Goal: Task Accomplishment & Management: Complete application form

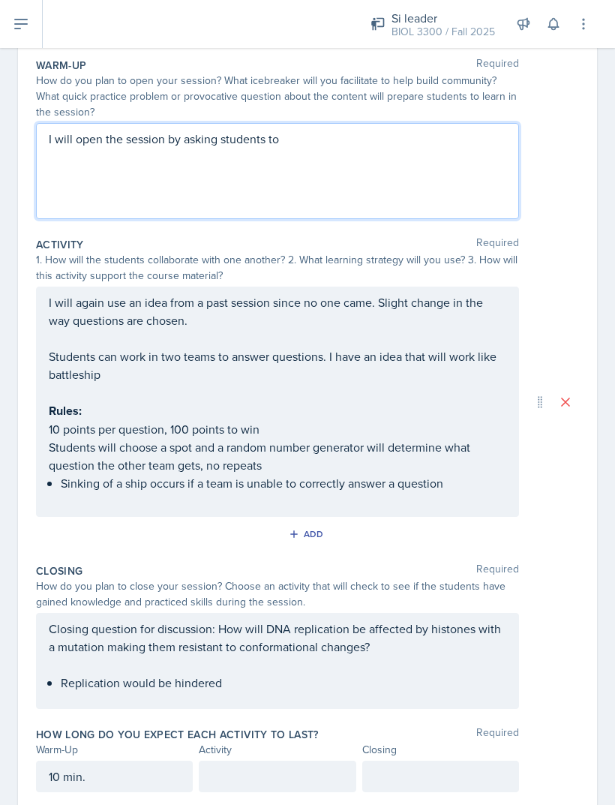
scroll to position [145, 0]
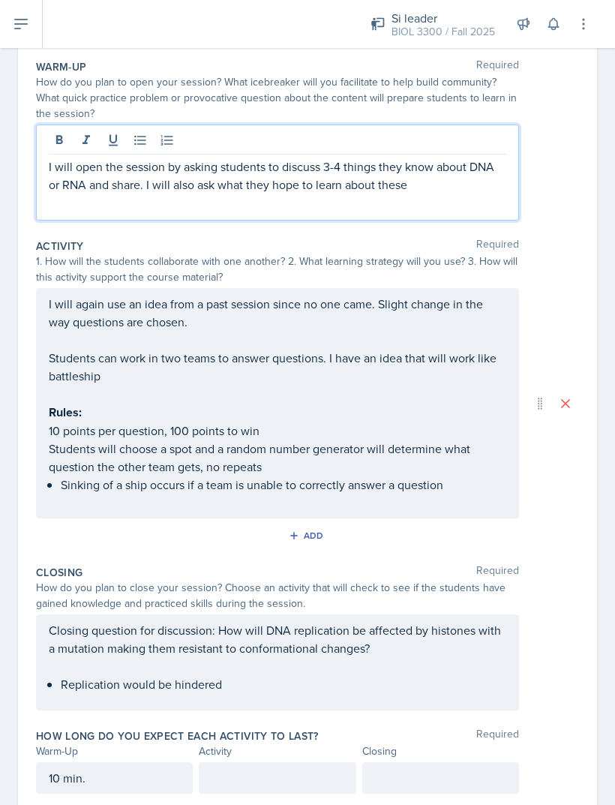
click at [314, 762] on div at bounding box center [277, 778] width 157 height 32
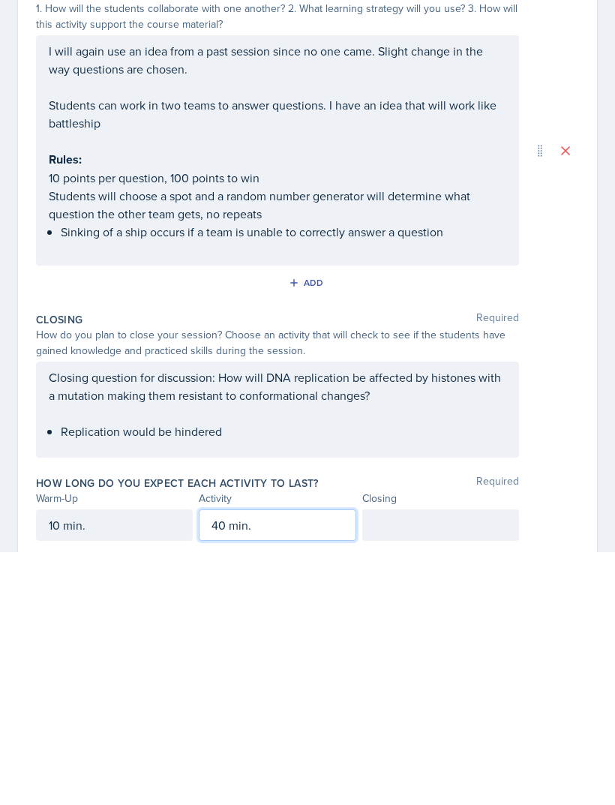
click at [482, 762] on div at bounding box center [440, 778] width 157 height 32
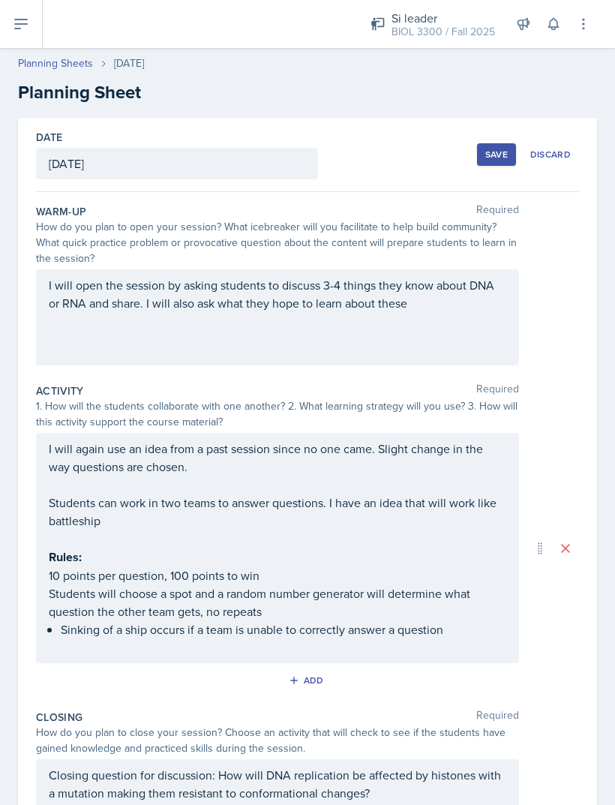
scroll to position [0, 0]
click at [478, 143] on button "Save" at bounding box center [496, 154] width 39 height 23
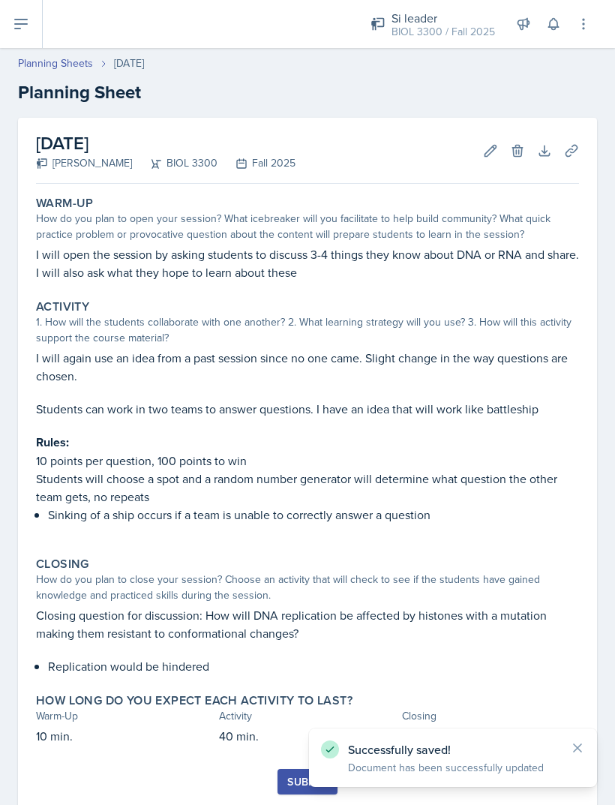
click at [571, 145] on icon at bounding box center [571, 150] width 11 height 11
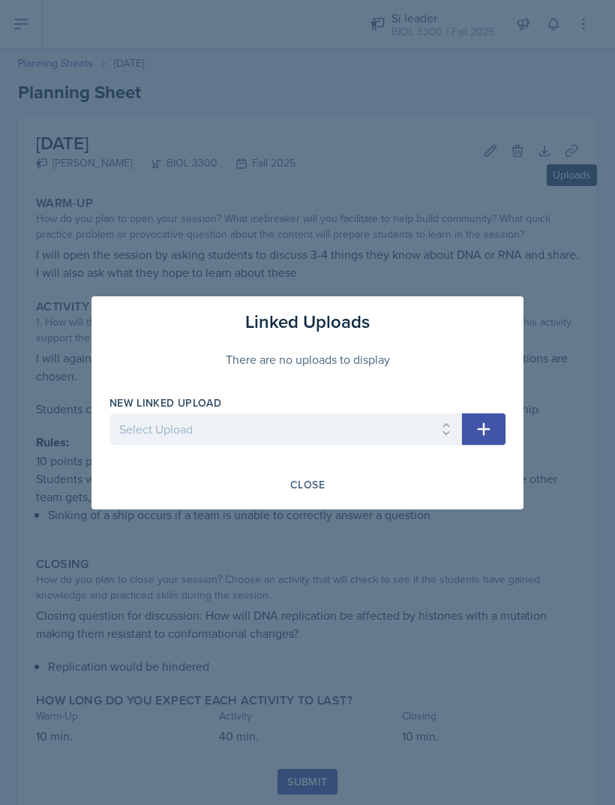
click at [148, 440] on select "Select Upload Genetics- taboo and hangman branched line_act sex determination c…" at bounding box center [286, 429] width 353 height 32
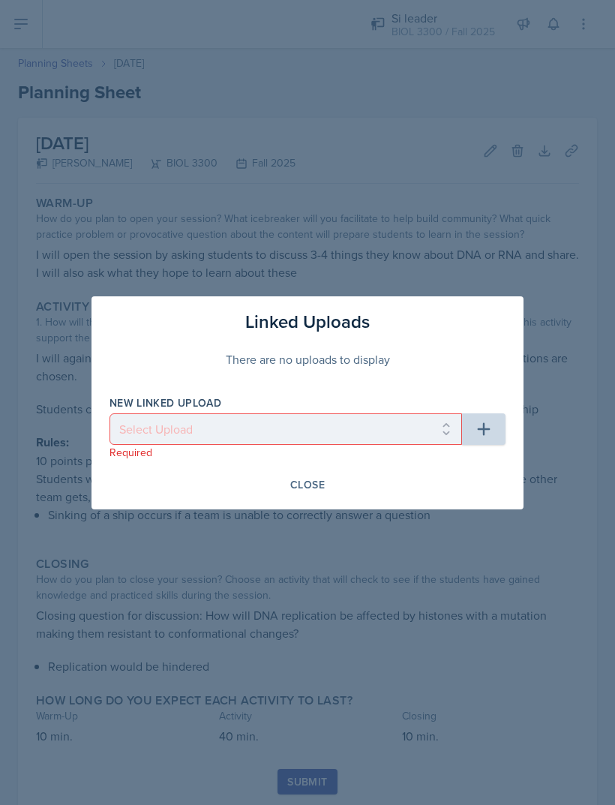
click at [117, 179] on div at bounding box center [307, 402] width 615 height 805
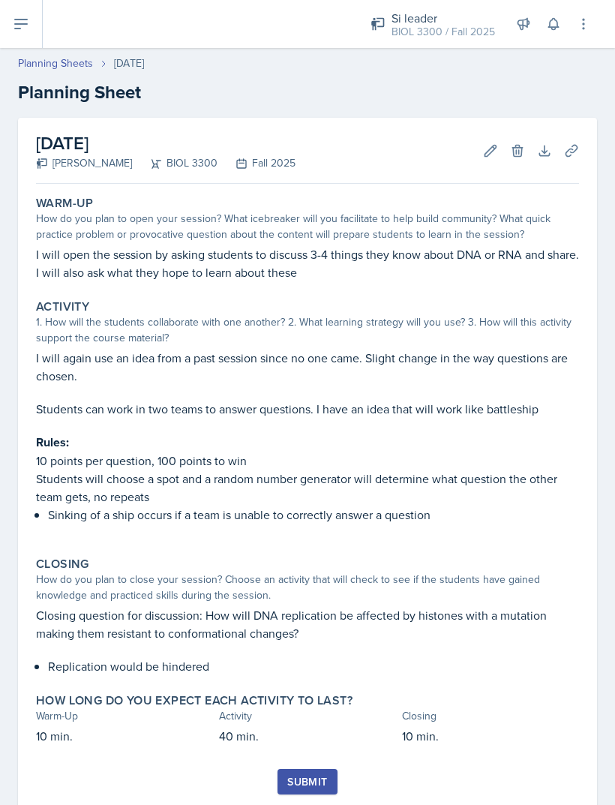
click at [580, 150] on button "Uploads" at bounding box center [571, 150] width 27 height 27
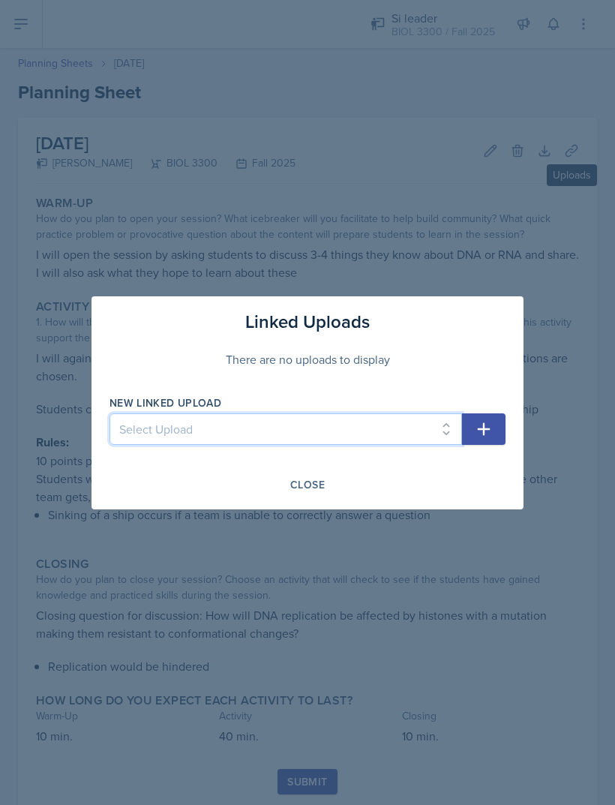
click at [345, 419] on select "Select Upload Genetics- taboo and hangman branched line_act sex determination c…" at bounding box center [286, 429] width 353 height 32
click at [367, 425] on select "Select Upload Genetics- taboo and hangman branched line_act sex determination c…" at bounding box center [286, 429] width 353 height 32
select select "28ee0bec-0b6e-4ce9-a4af-fd65460ad8a5"
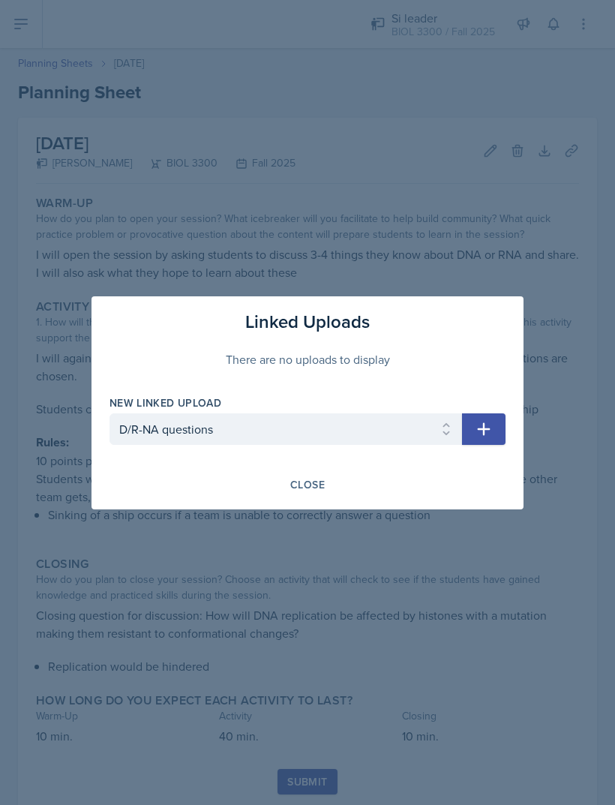
click at [483, 430] on icon "button" at bounding box center [484, 429] width 18 height 18
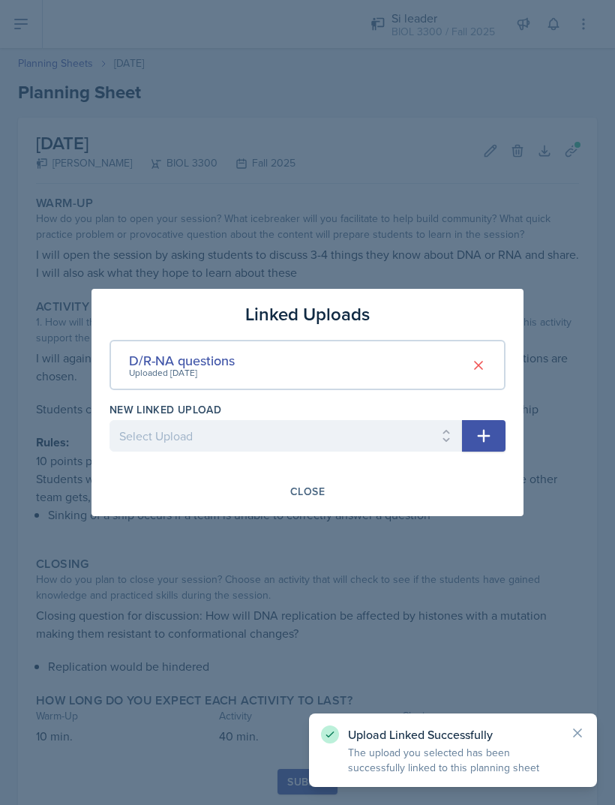
click at [385, 437] on select "Select Upload Genetics- taboo and hangman branched line_act sex determination c…" at bounding box center [286, 436] width 353 height 32
select select "958009a9-b340-4f02-83eb-6138192cdd09"
click at [476, 434] on icon "button" at bounding box center [484, 436] width 18 height 18
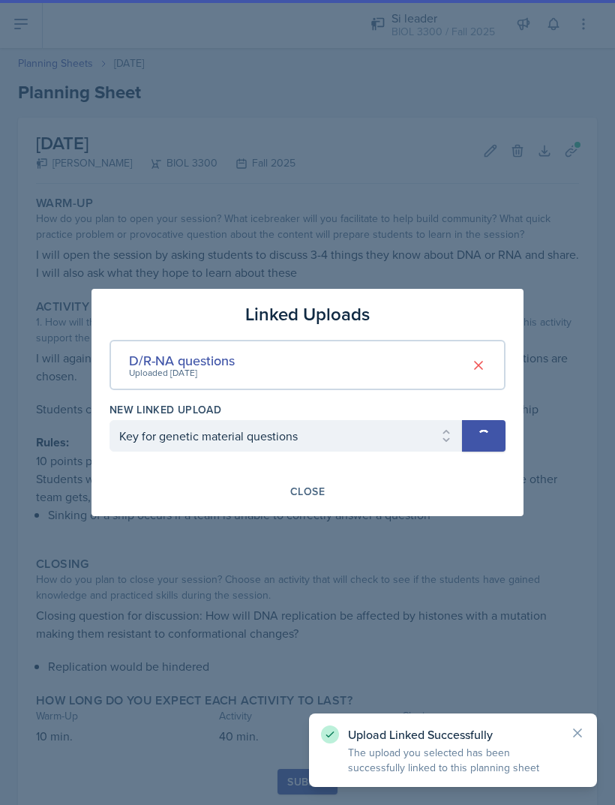
select select
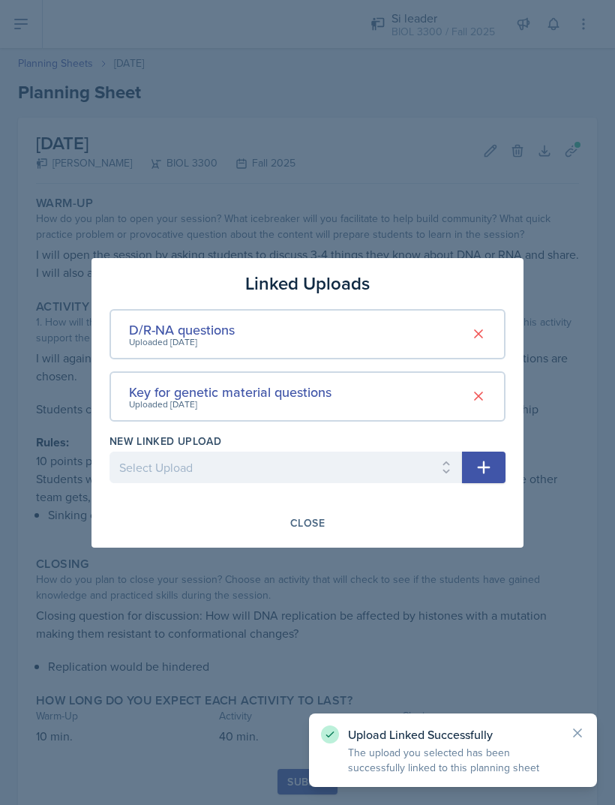
scroll to position [48, 0]
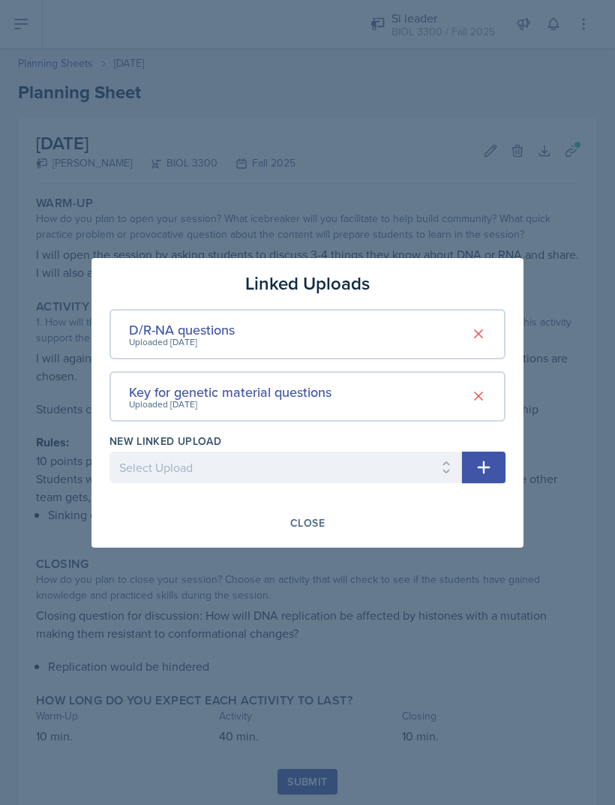
click at [429, 536] on div "Linked Uploads D/R-NA questions Uploaded [DATE] Key for genetic material questi…" at bounding box center [308, 403] width 432 height 290
click at [407, 512] on div "Close" at bounding box center [308, 523] width 396 height 26
click at [318, 517] on div "Close" at bounding box center [307, 523] width 35 height 12
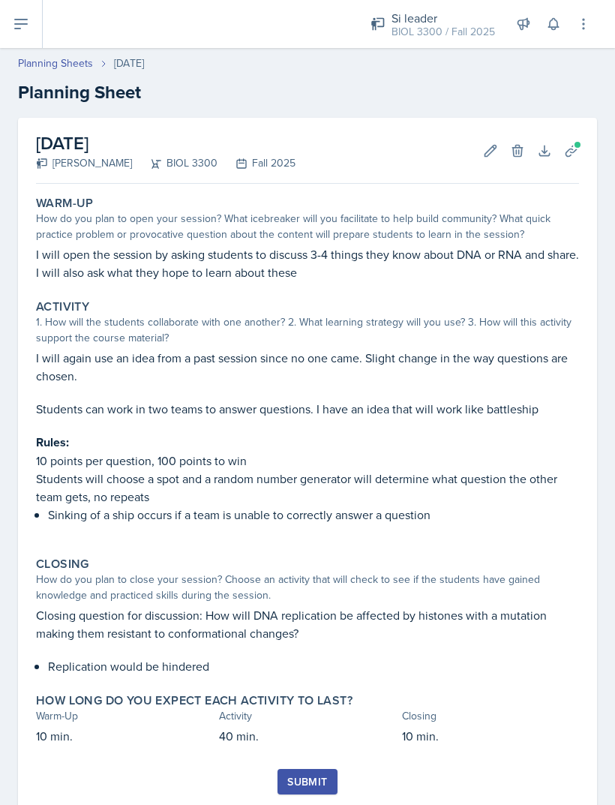
click at [577, 137] on button "Uploads" at bounding box center [571, 150] width 27 height 27
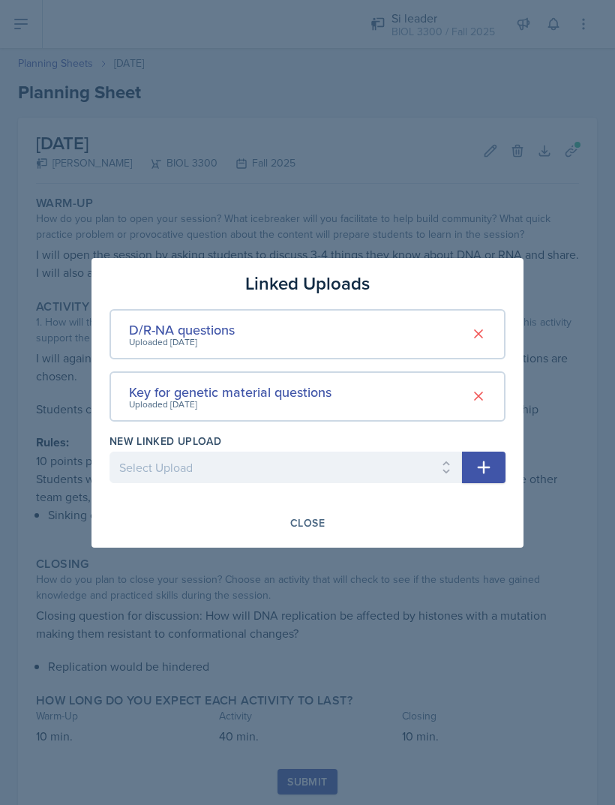
click at [91, 119] on div at bounding box center [307, 402] width 615 height 805
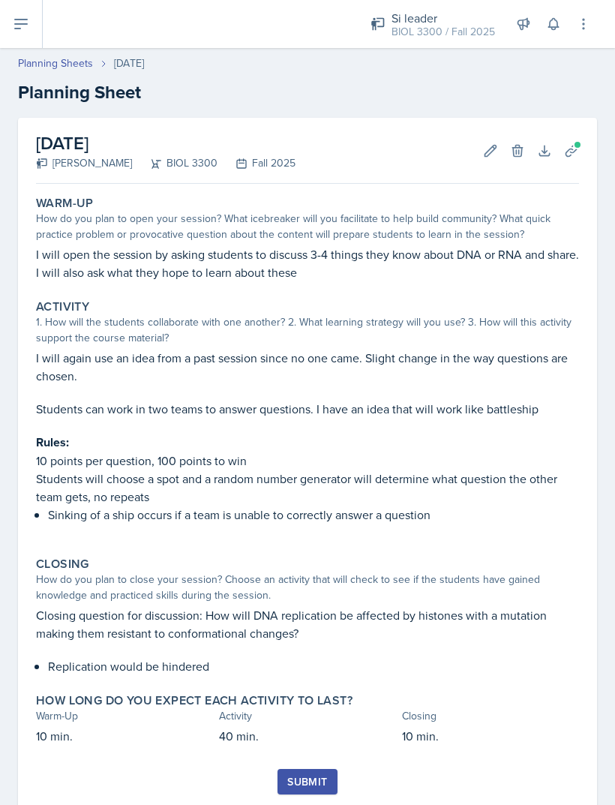
click at [326, 776] on div "Submit" at bounding box center [307, 782] width 40 height 12
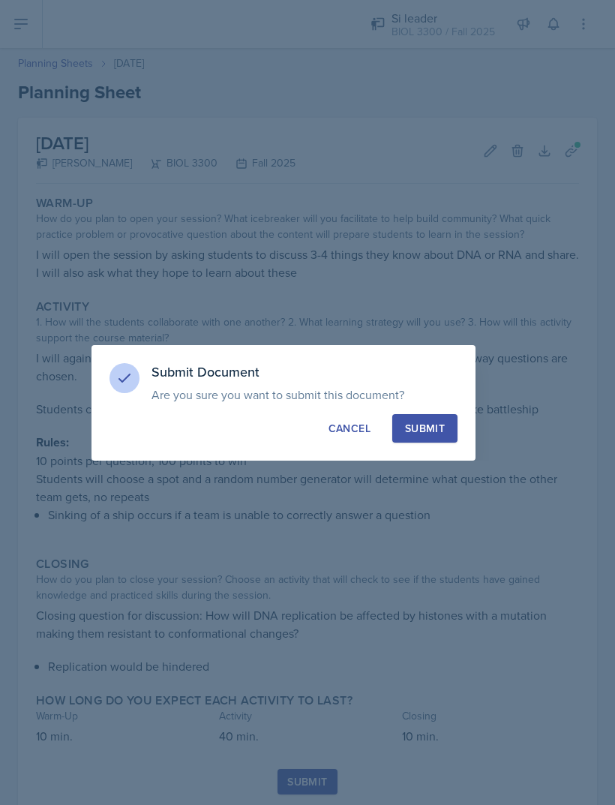
click at [438, 422] on div "Submit" at bounding box center [425, 428] width 40 height 15
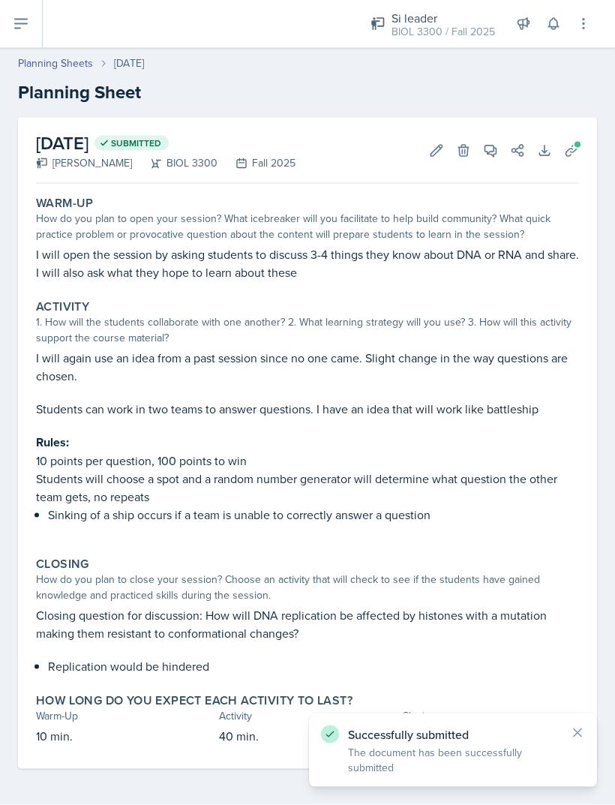
scroll to position [0, 0]
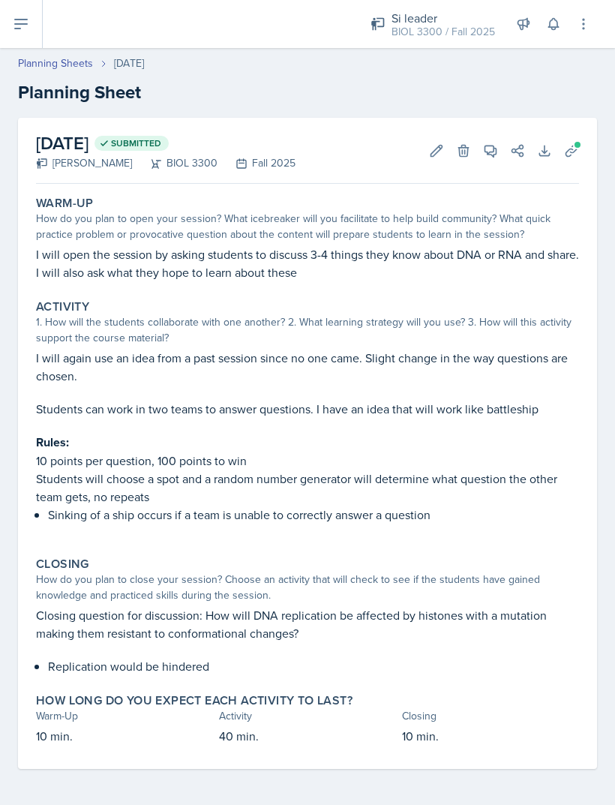
click at [62, 62] on link "Planning Sheets" at bounding box center [55, 64] width 75 height 16
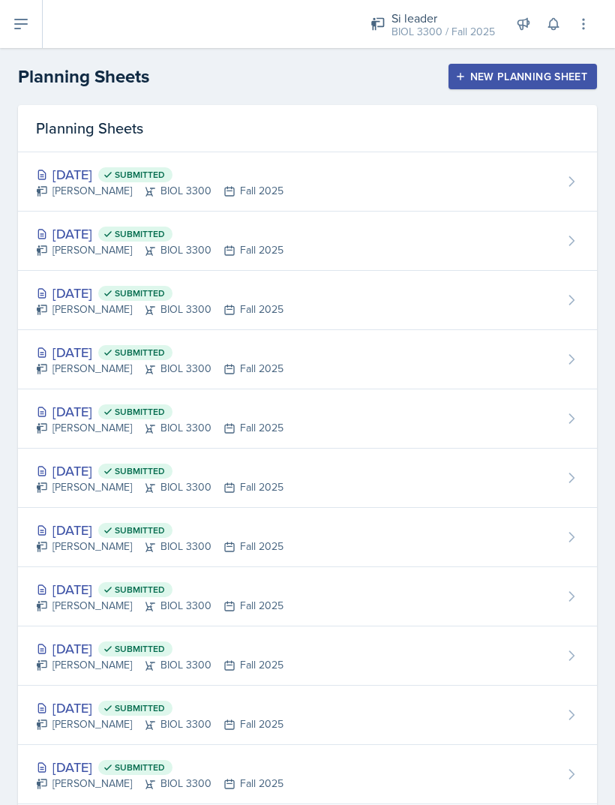
click at [402, 232] on div "[DATE] Submitted [PERSON_NAME] BIOL 3300 Fall 2025" at bounding box center [307, 241] width 579 height 59
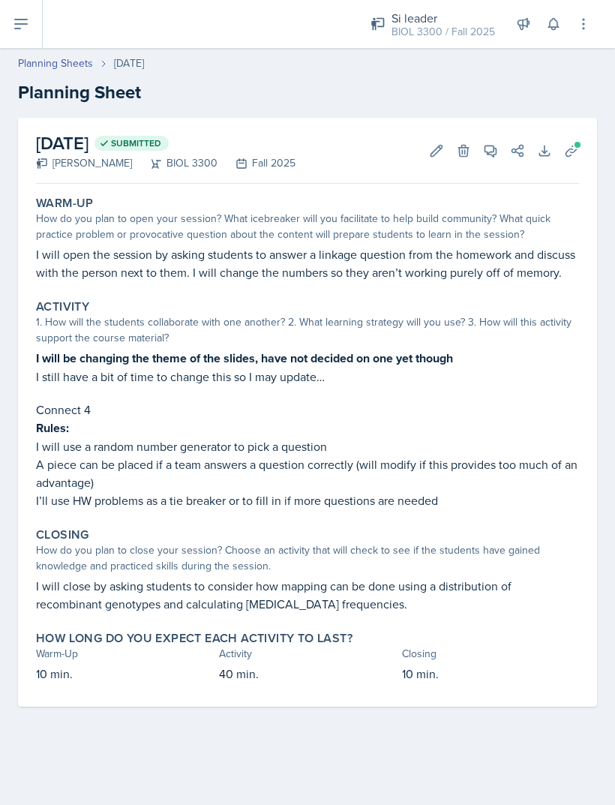
click at [390, 433] on p "Rules:" at bounding box center [307, 428] width 543 height 19
click at [389, 424] on p "Rules:" at bounding box center [307, 428] width 543 height 19
click at [389, 423] on p "Rules:" at bounding box center [307, 428] width 543 height 19
click at [435, 145] on icon at bounding box center [436, 150] width 15 height 15
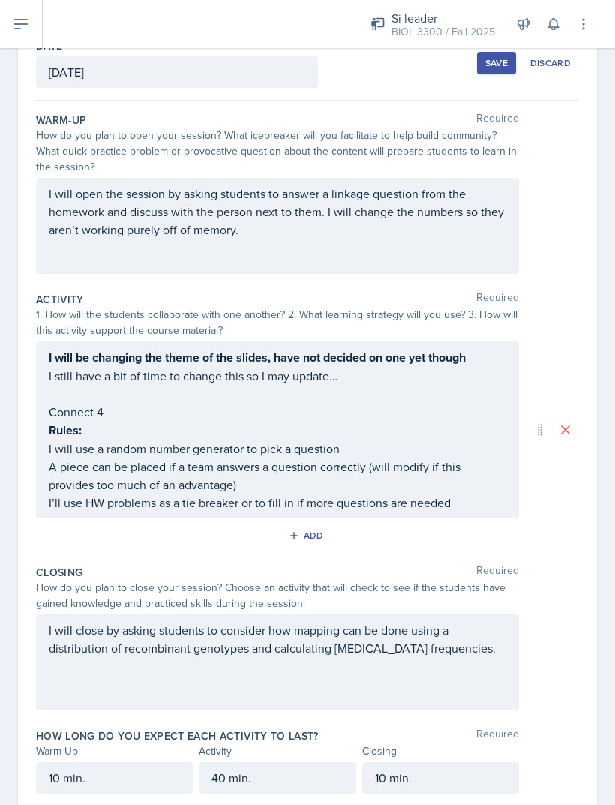
scroll to position [91, 0]
click at [65, 374] on div "I will be changing the theme of the slides, have not decided on one yet though …" at bounding box center [278, 431] width 458 height 164
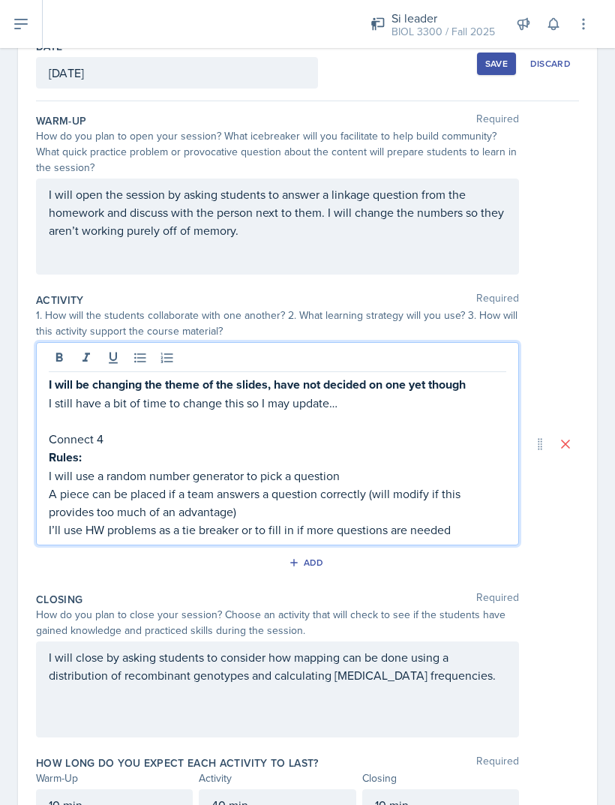
click at [50, 376] on strong "I will be changing the theme of the slides, have not decided on one yet though" at bounding box center [257, 384] width 417 height 17
click at [54, 376] on strong "I will be changing the theme of the slides, have not decided on one yet though" at bounding box center [257, 384] width 417 height 17
click at [58, 353] on icon at bounding box center [59, 357] width 7 height 9
click at [54, 394] on p "I still have a bit of time to change this so I may update…" at bounding box center [278, 403] width 458 height 18
click at [53, 394] on p "I still have a bit of time to change this so I may update…" at bounding box center [278, 403] width 458 height 18
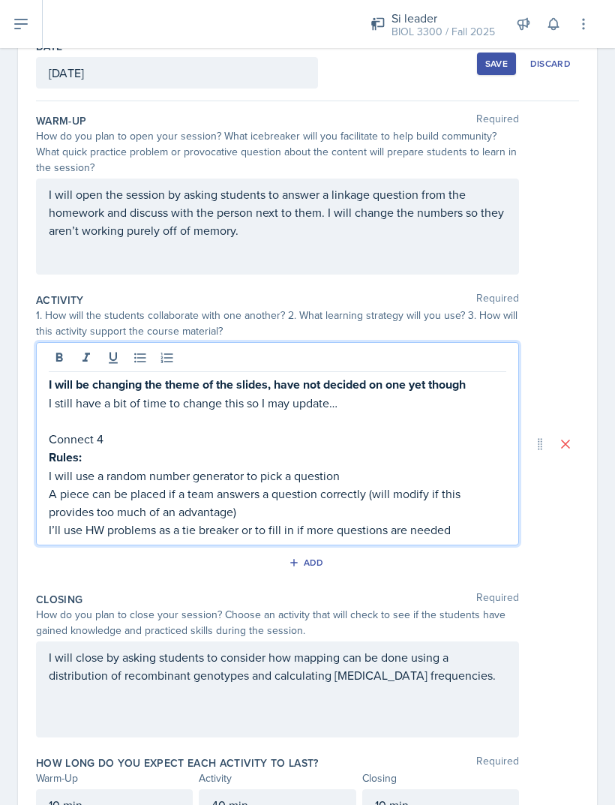
click at [120, 430] on p "Connect 4" at bounding box center [278, 439] width 458 height 18
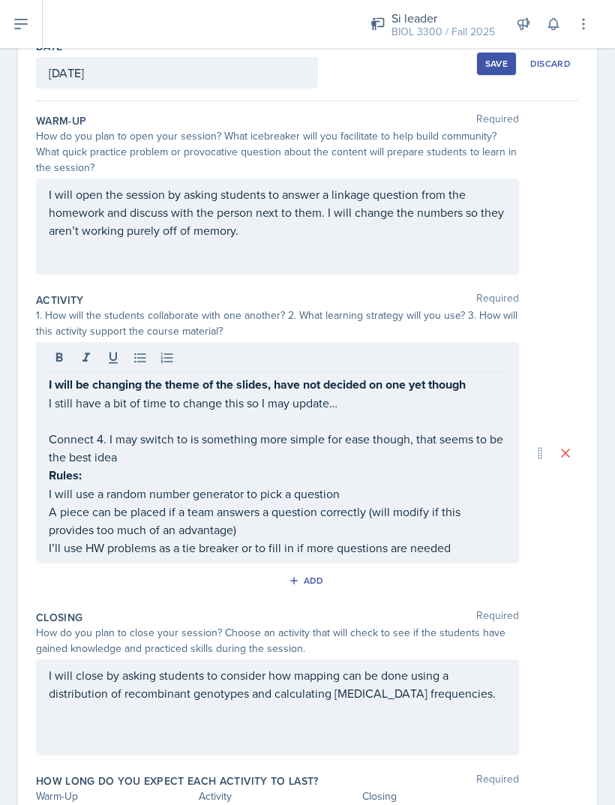
click at [495, 58] on div "Save" at bounding box center [497, 64] width 23 height 12
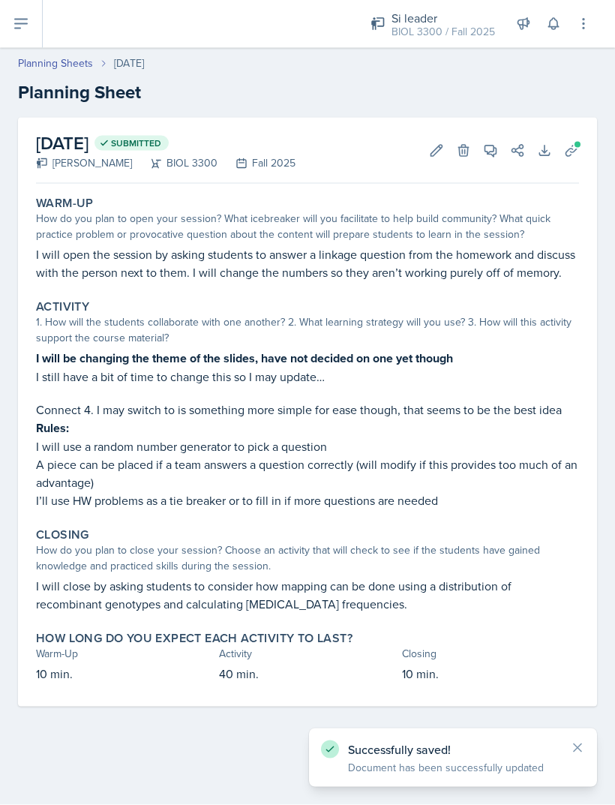
scroll to position [0, 0]
